Goal: Task Accomplishment & Management: Complete application form

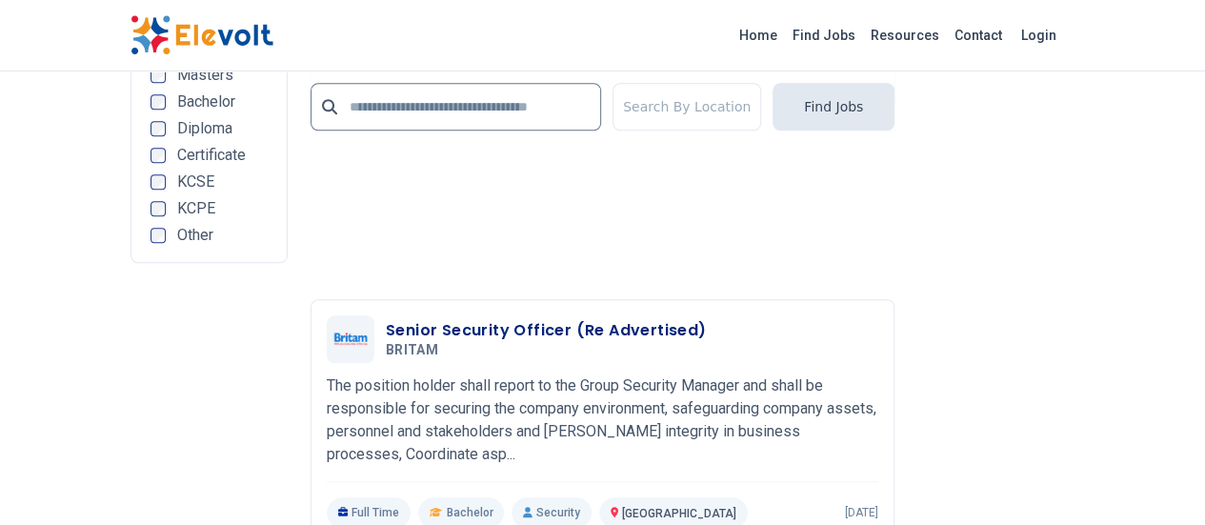
scroll to position [4528, 0]
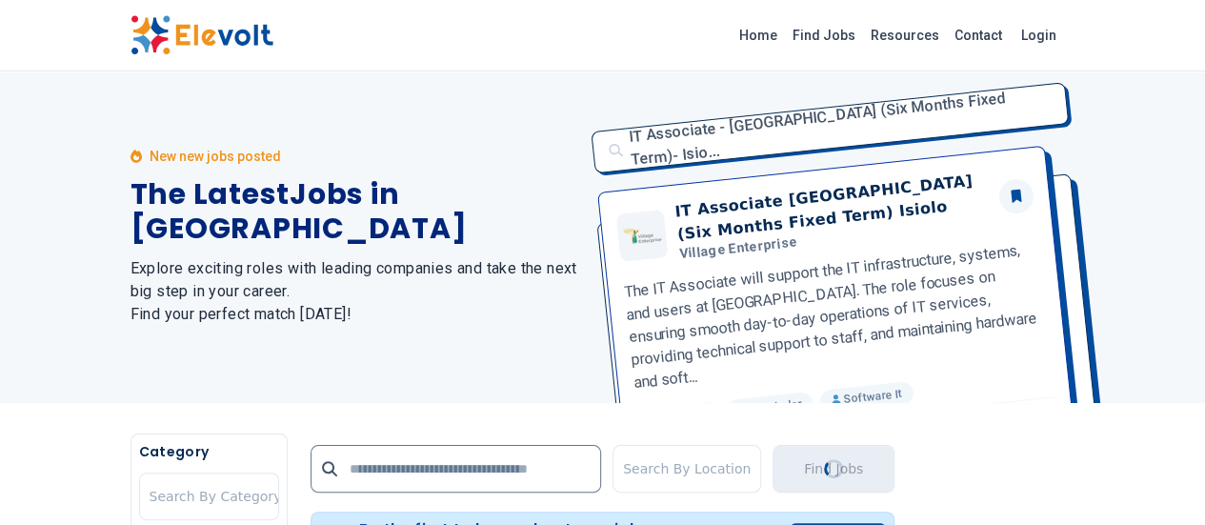
scroll to position [0, 0]
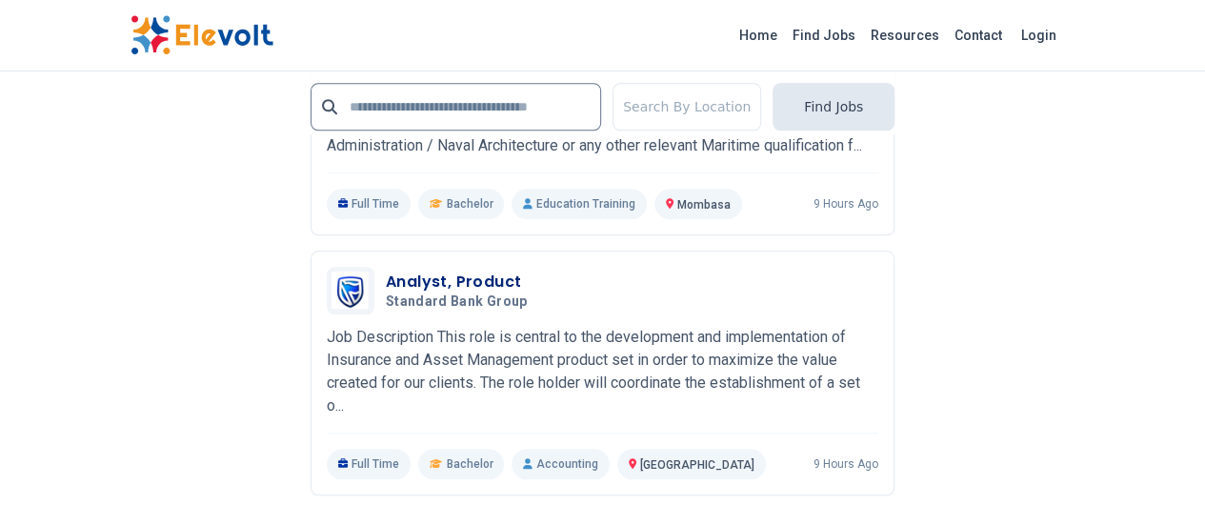
scroll to position [4499, 0]
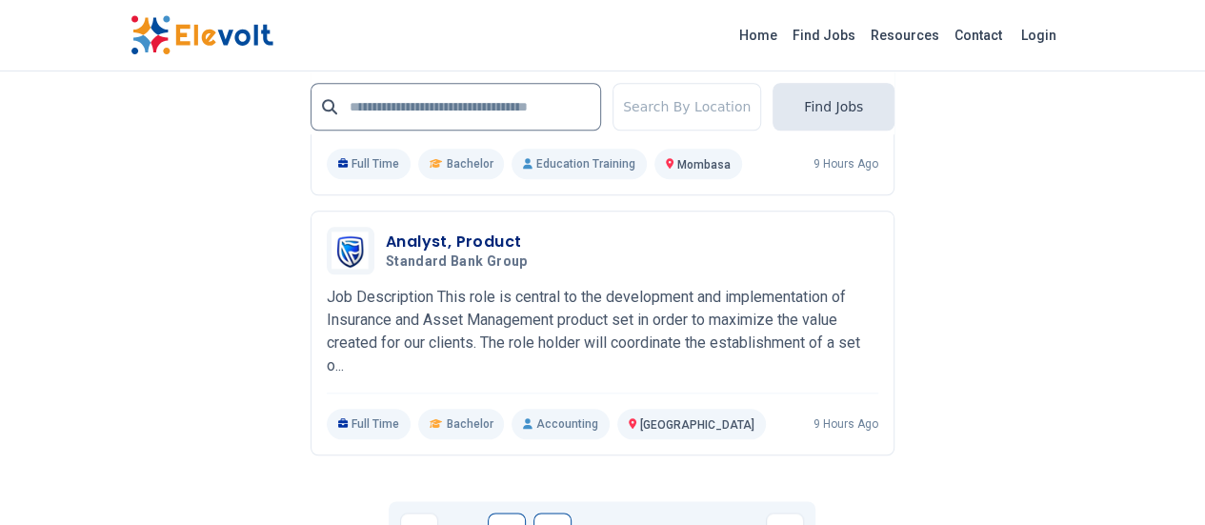
click at [552, 512] on link "2" at bounding box center [552, 531] width 38 height 38
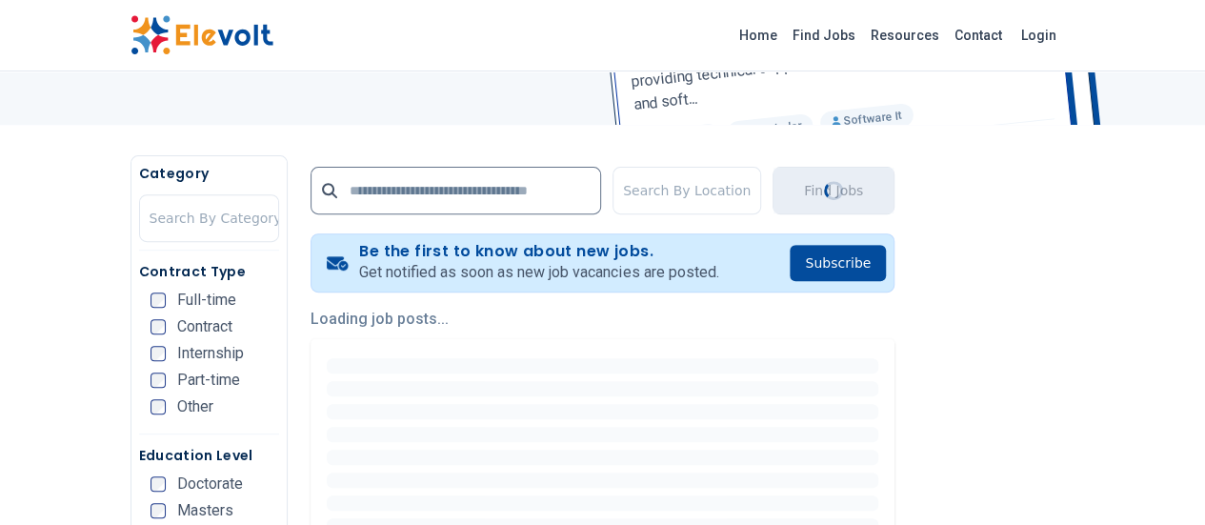
scroll to position [314, 0]
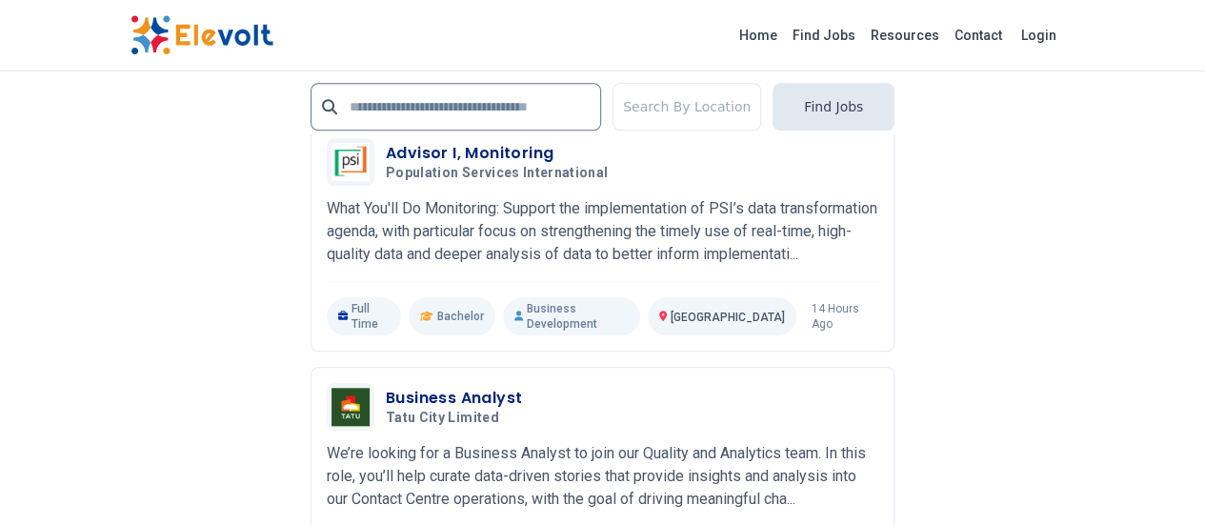
scroll to position [4430, 0]
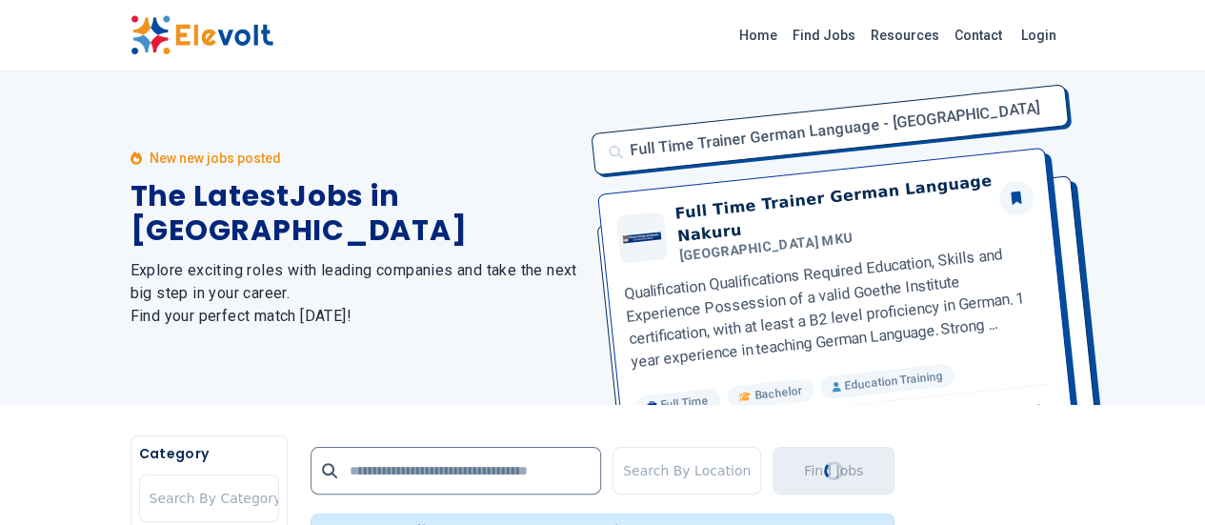
scroll to position [0, 0]
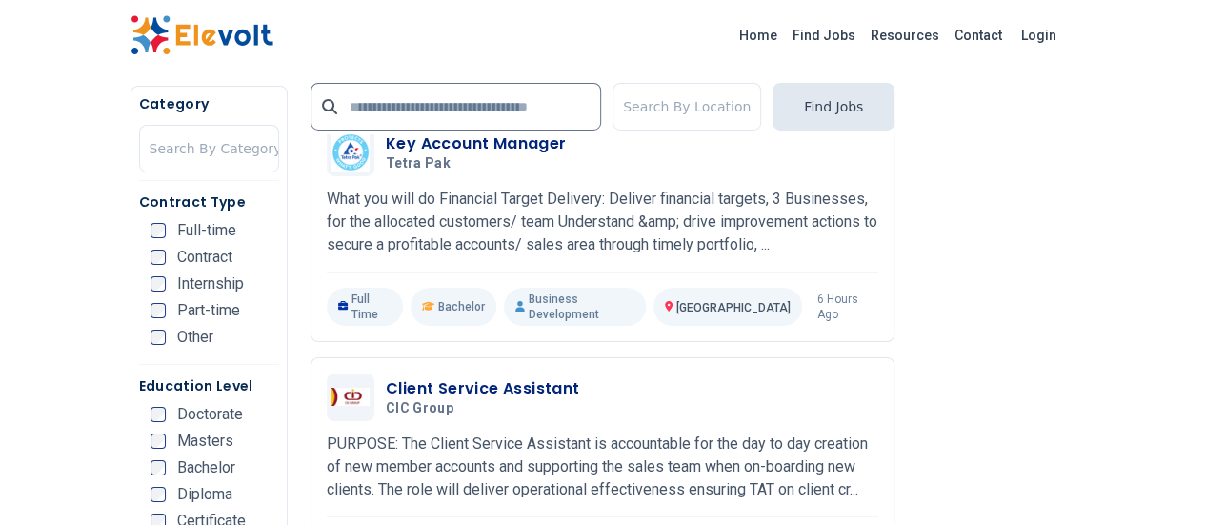
scroll to position [3284, 0]
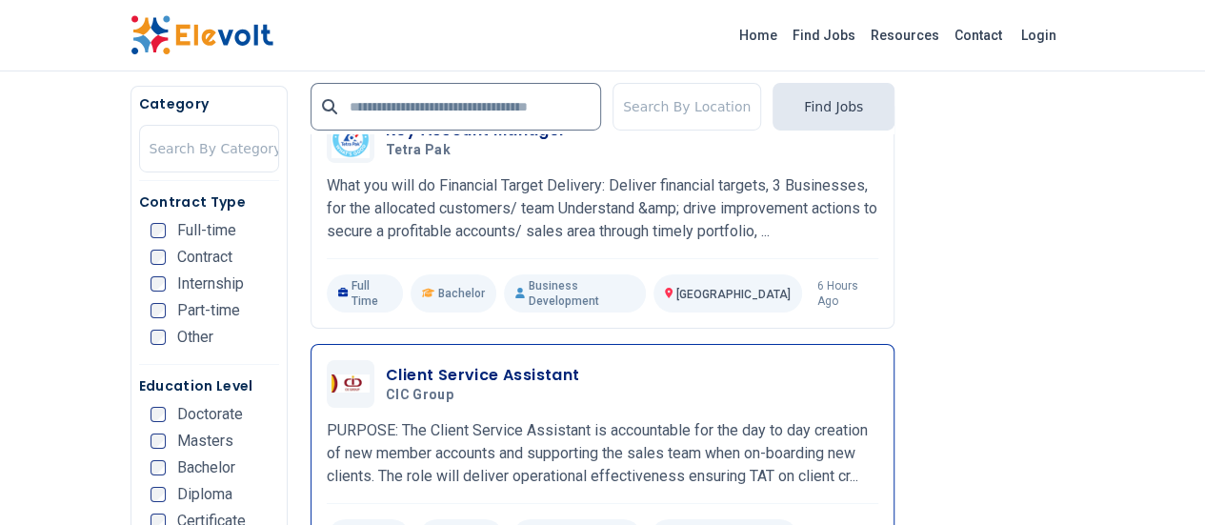
click at [487, 364] on h3 "Client Service Assistant" at bounding box center [483, 375] width 194 height 23
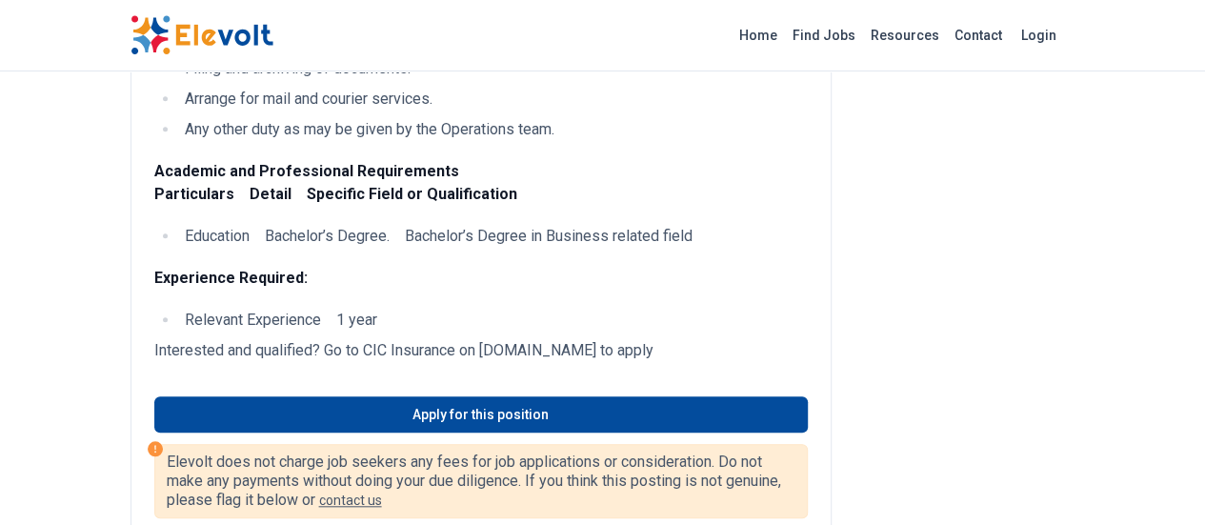
scroll to position [577, 0]
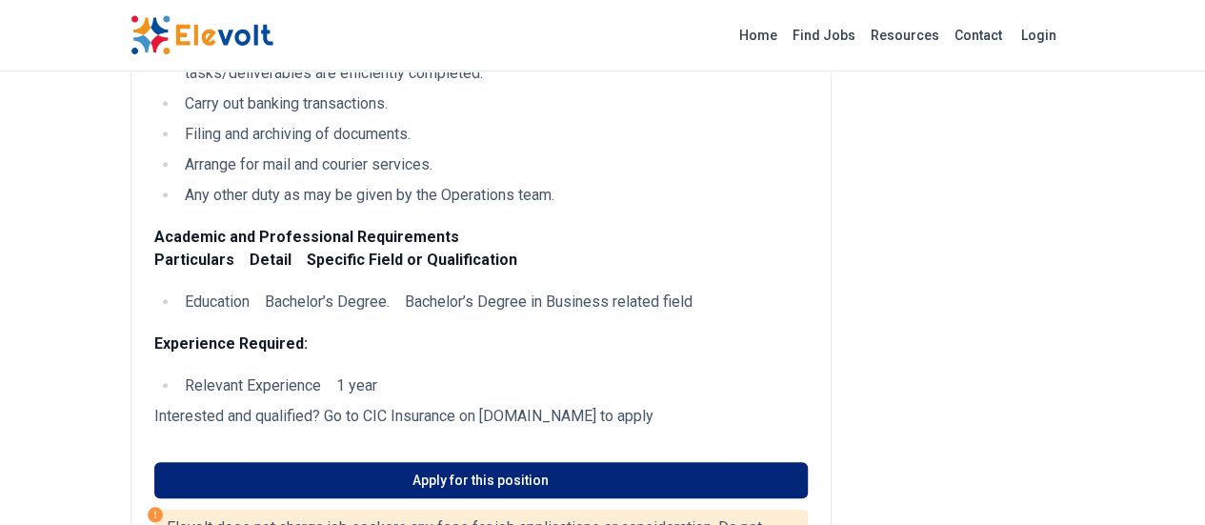
click at [347, 462] on link "Apply for this position" at bounding box center [480, 480] width 653 height 36
